Goal: Task Accomplishment & Management: Complete application form

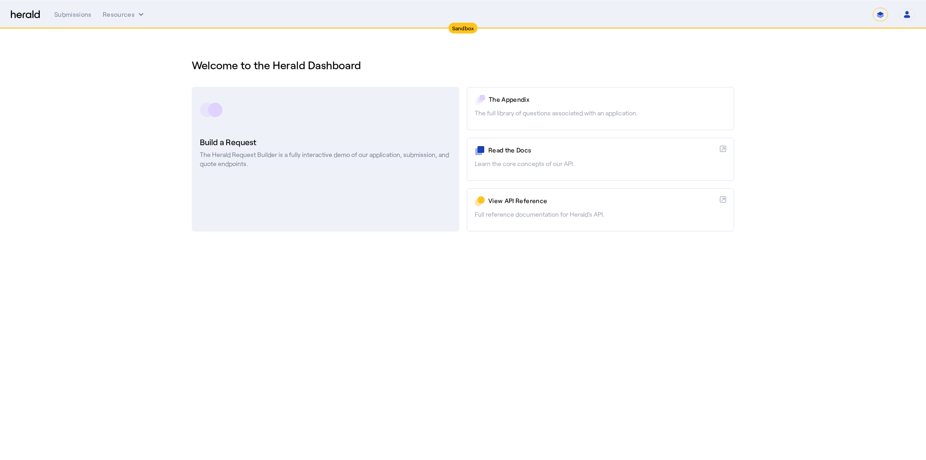
click at [203, 139] on h3 "Build a Request" at bounding box center [325, 142] width 251 height 13
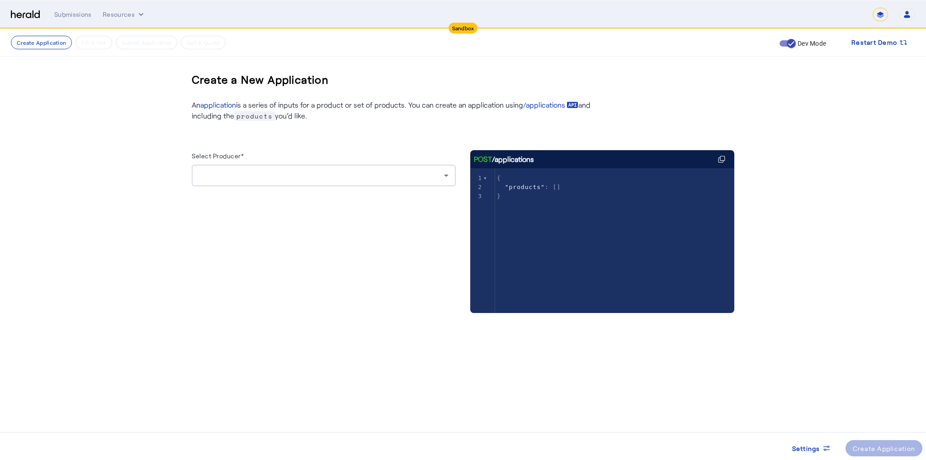
click at [280, 177] on div at bounding box center [321, 175] width 245 height 11
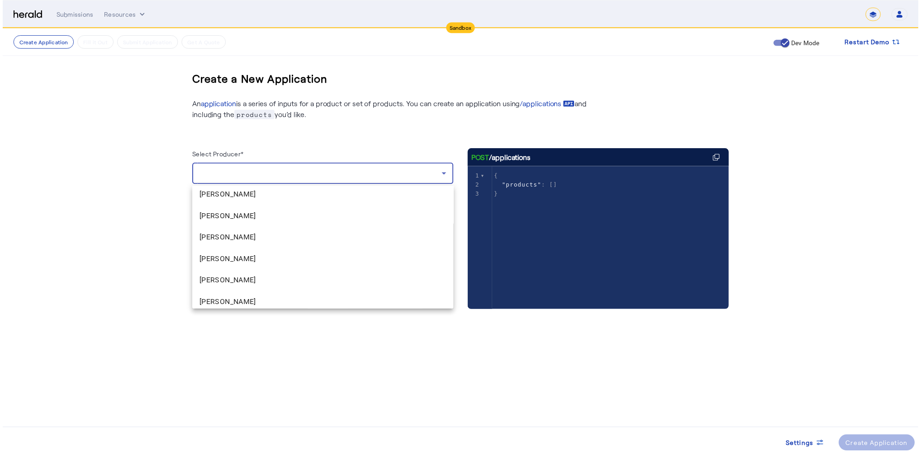
scroll to position [917, 0]
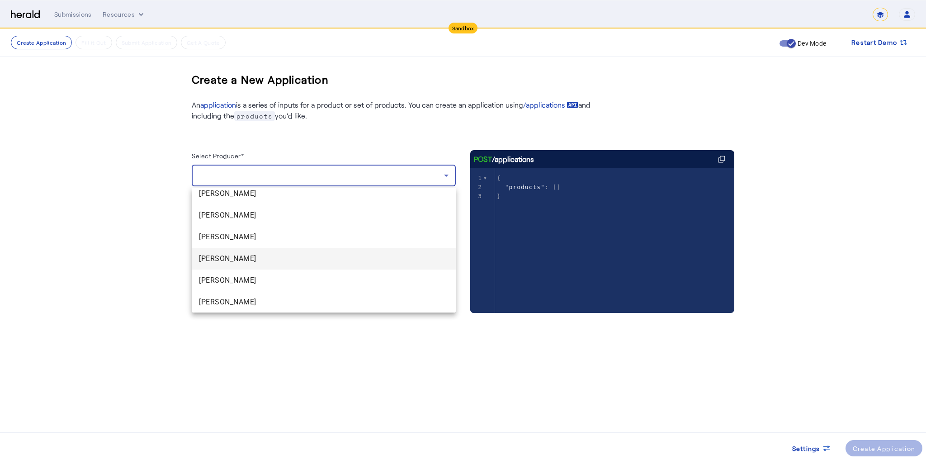
click at [250, 258] on span "[PERSON_NAME]" at bounding box center [324, 258] width 250 height 11
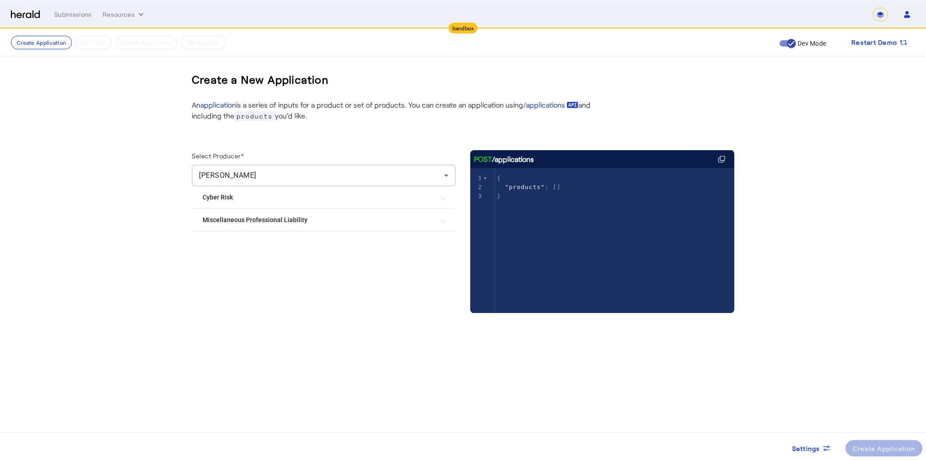
click at [281, 202] on mat-expansion-panel-header "Cyber Risk" at bounding box center [324, 197] width 264 height 22
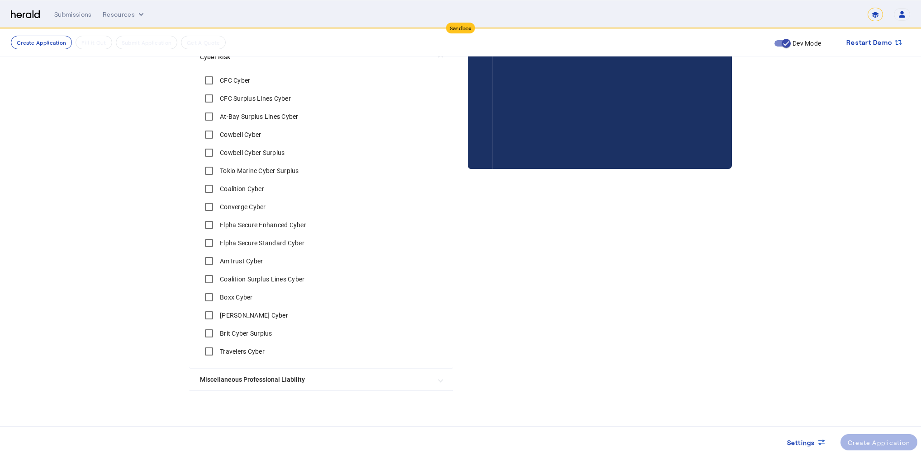
scroll to position [145, 0]
